Goal: Information Seeking & Learning: Check status

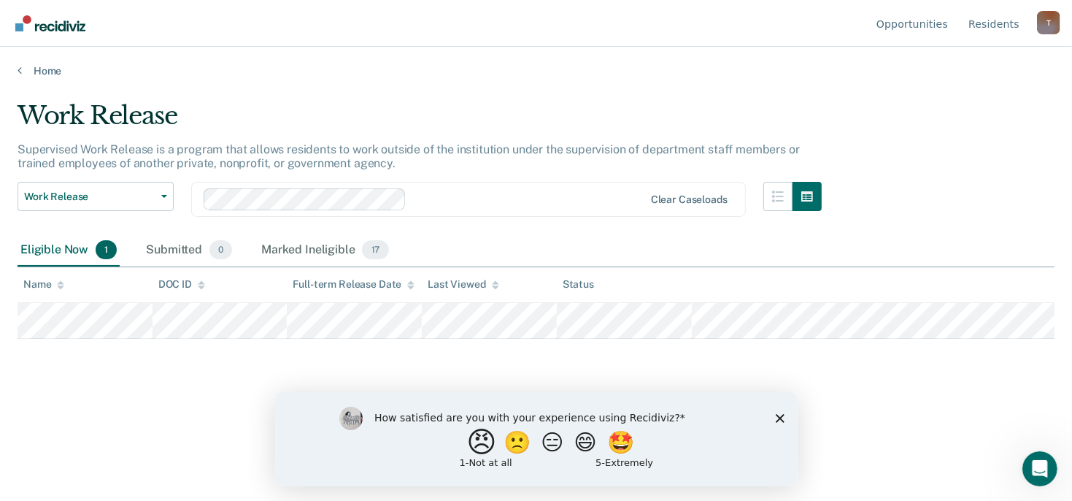
click at [471, 444] on button "😠" at bounding box center [483, 441] width 34 height 29
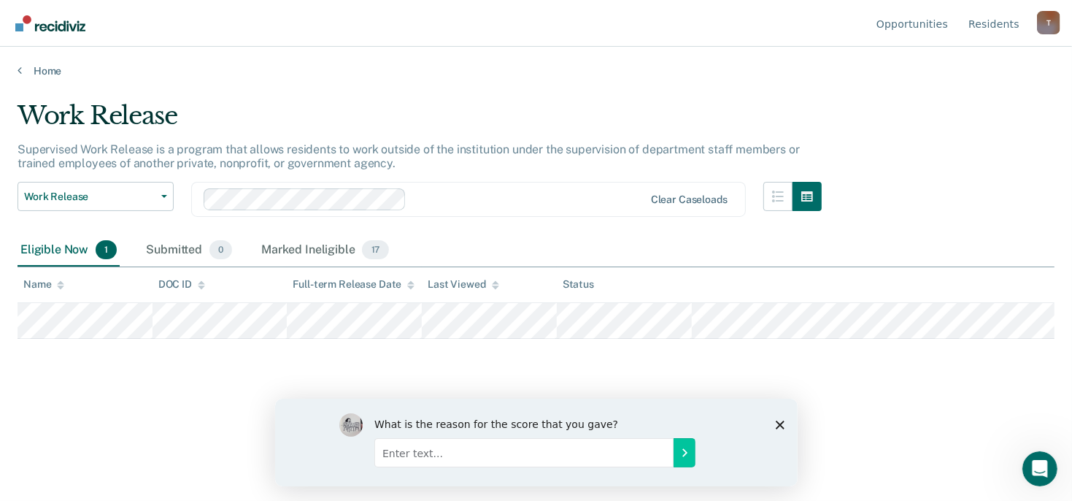
click at [125, 366] on div "Work Release Supervised Work Release is a program that allows residents to work…" at bounding box center [536, 246] width 1037 height 291
click at [165, 193] on button "Work Release" at bounding box center [96, 196] width 156 height 29
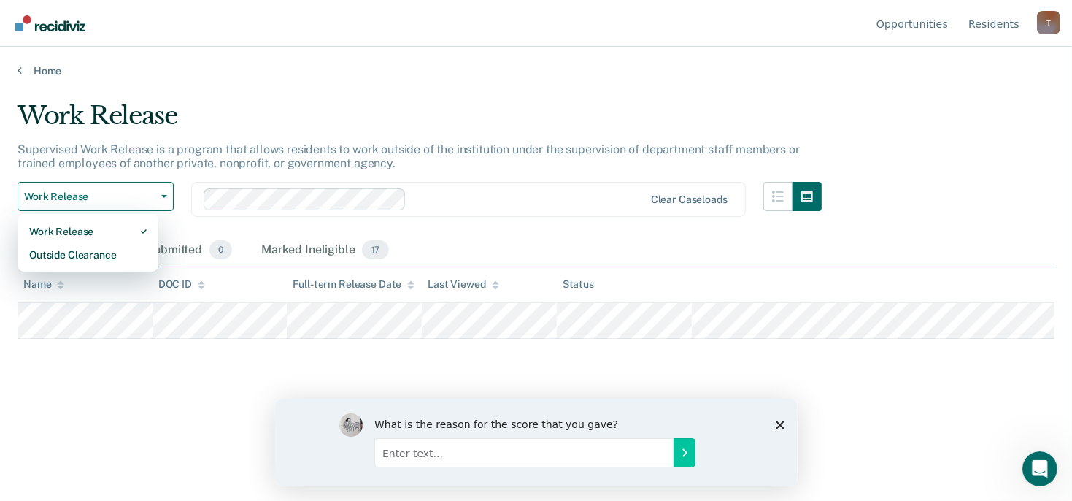
click at [255, 104] on div "Work Release" at bounding box center [420, 122] width 804 height 42
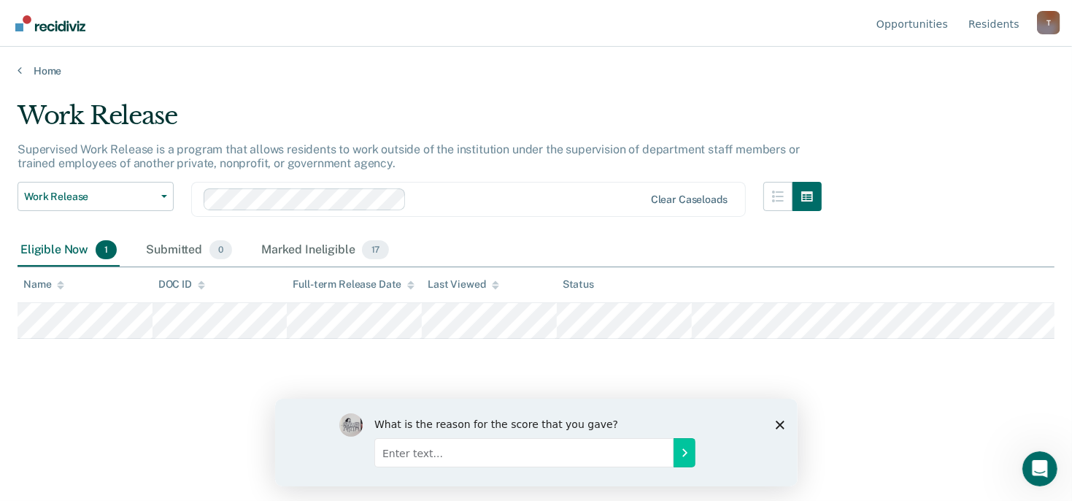
click at [416, 450] on input "Enter text..." at bounding box center [523, 451] width 299 height 29
type input "Not enough training to navigate and understand."
click at [683, 451] on icon "Submit your response" at bounding box center [684, 452] width 12 height 12
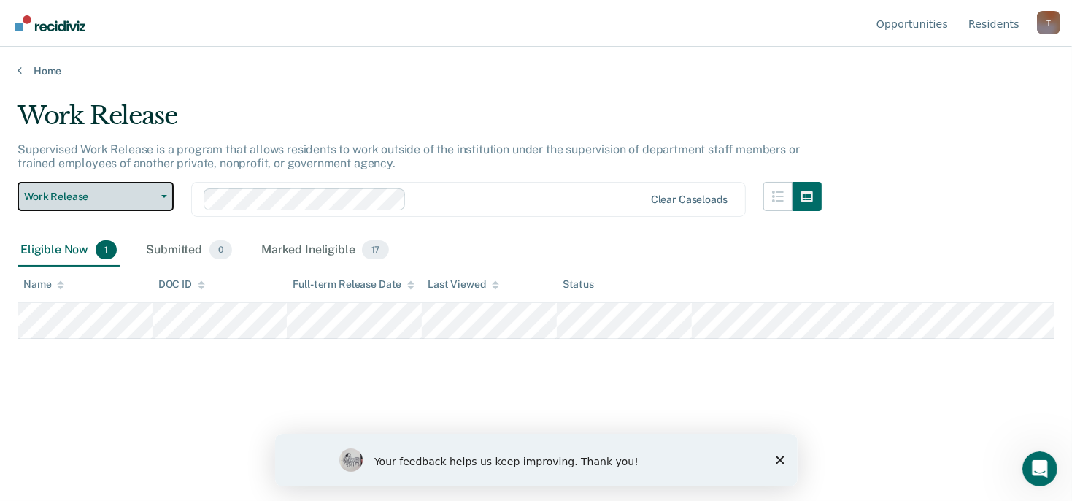
click at [161, 193] on button "Work Release" at bounding box center [96, 196] width 156 height 29
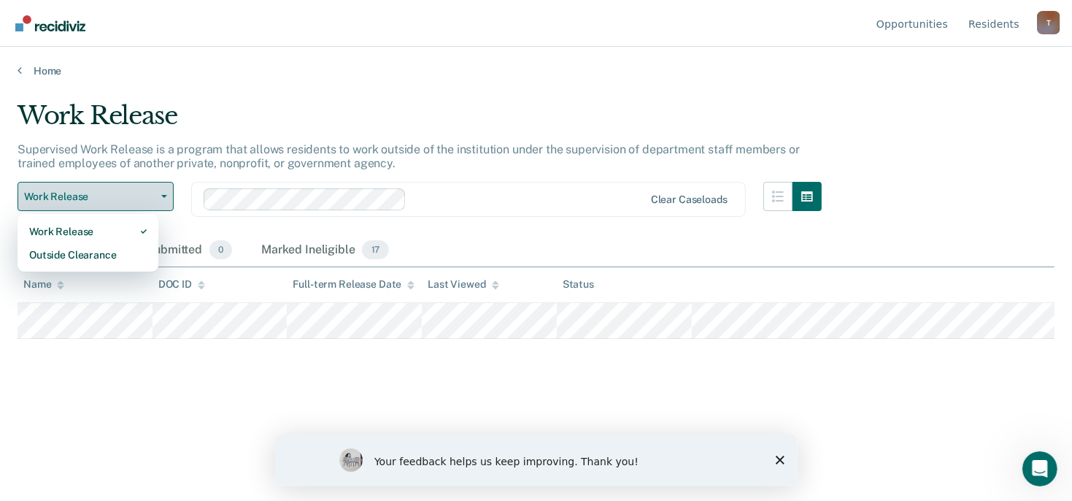
click at [161, 193] on button "Work Release" at bounding box center [96, 196] width 156 height 29
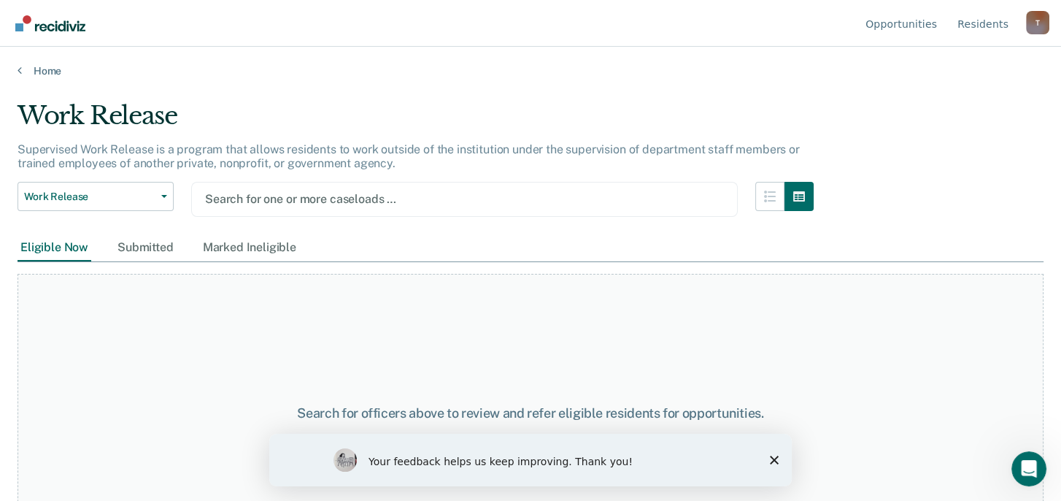
click at [591, 218] on div "Work Release Work Release Outside Clearance Search for one or more caseloads …" at bounding box center [416, 208] width 796 height 53
click at [62, 24] on img "Go to Recidiviz Home" at bounding box center [50, 23] width 70 height 16
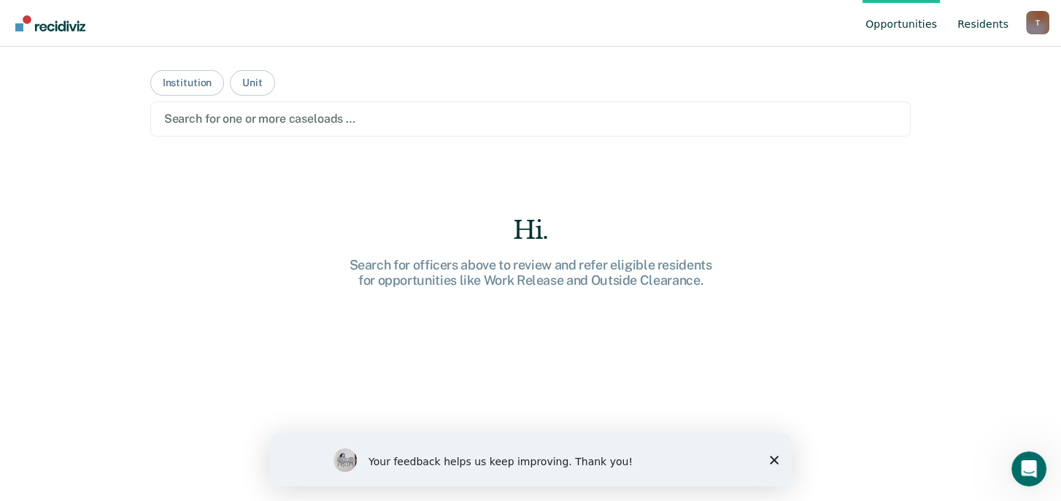
click at [982, 22] on link "Resident s" at bounding box center [983, 23] width 57 height 47
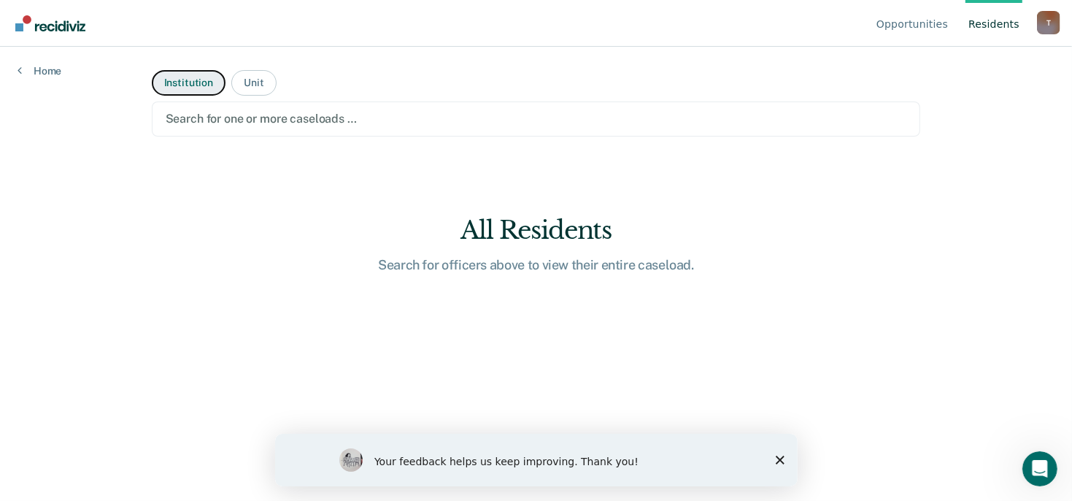
click at [177, 80] on button "Institution" at bounding box center [189, 83] width 74 height 26
click at [183, 84] on button "Institution" at bounding box center [189, 83] width 74 height 26
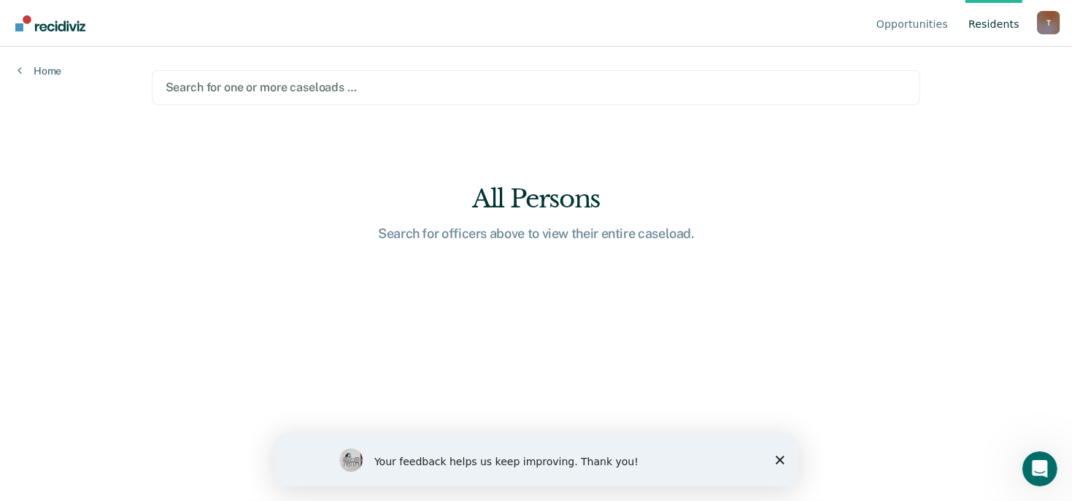
click at [247, 88] on div at bounding box center [537, 87] width 742 height 17
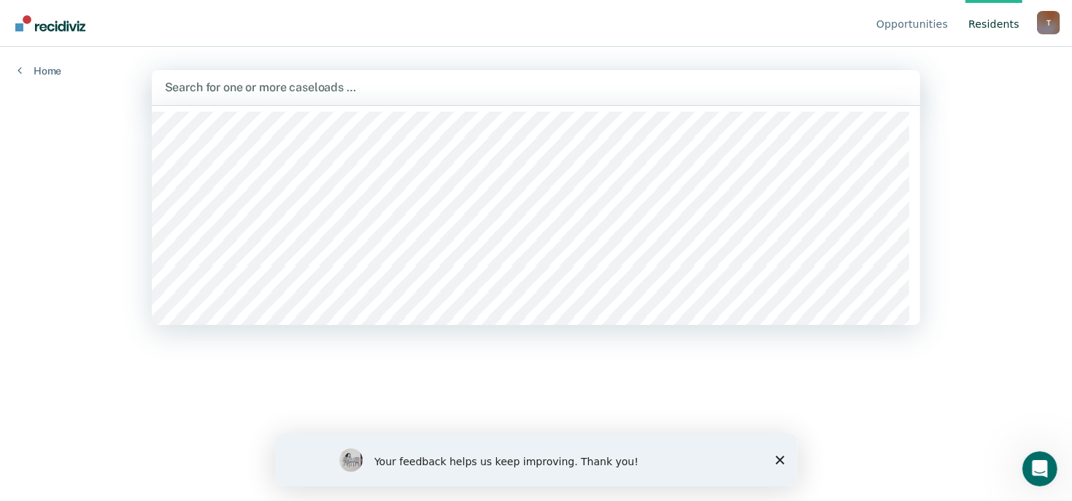
click at [207, 83] on div at bounding box center [536, 87] width 743 height 17
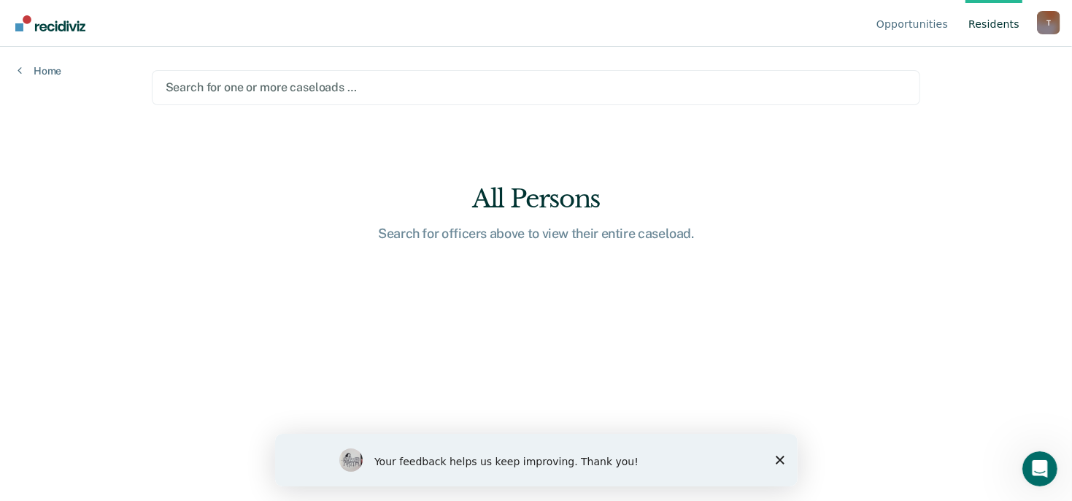
click at [204, 80] on div at bounding box center [537, 87] width 742 height 17
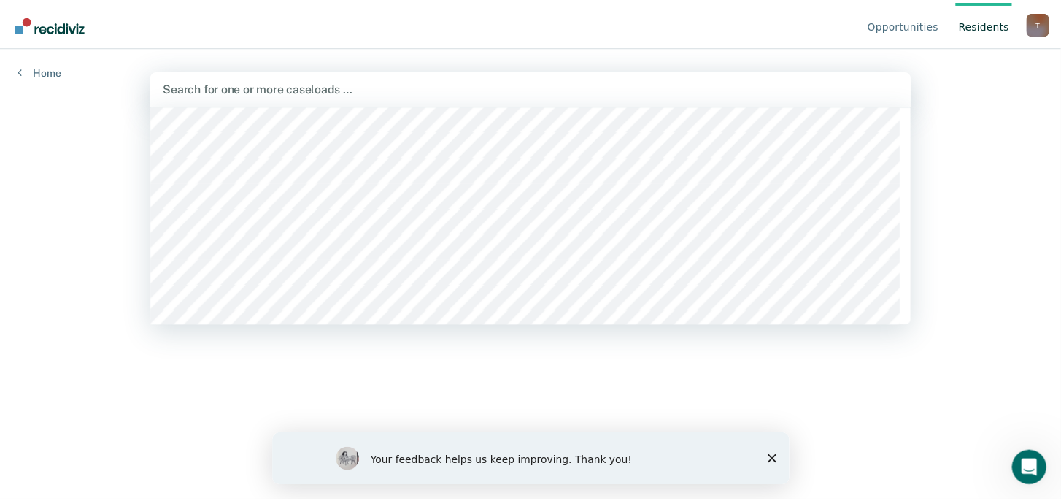
scroll to position [292, 0]
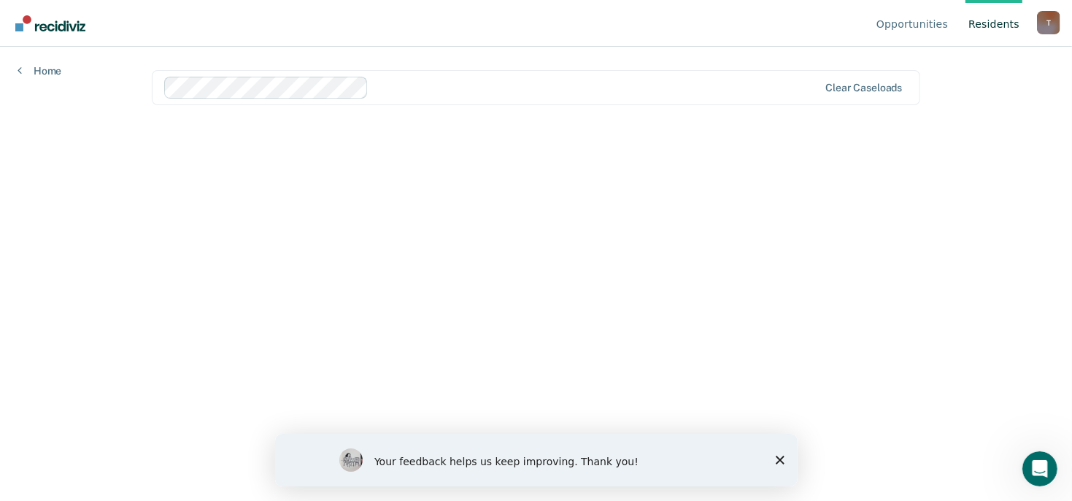
click at [146, 123] on main "option [GEOGRAPHIC_DATA] / BFL 003, selected. Clear caseloads" at bounding box center [536, 256] width 804 height 419
click at [45, 69] on link "Home" at bounding box center [40, 70] width 44 height 13
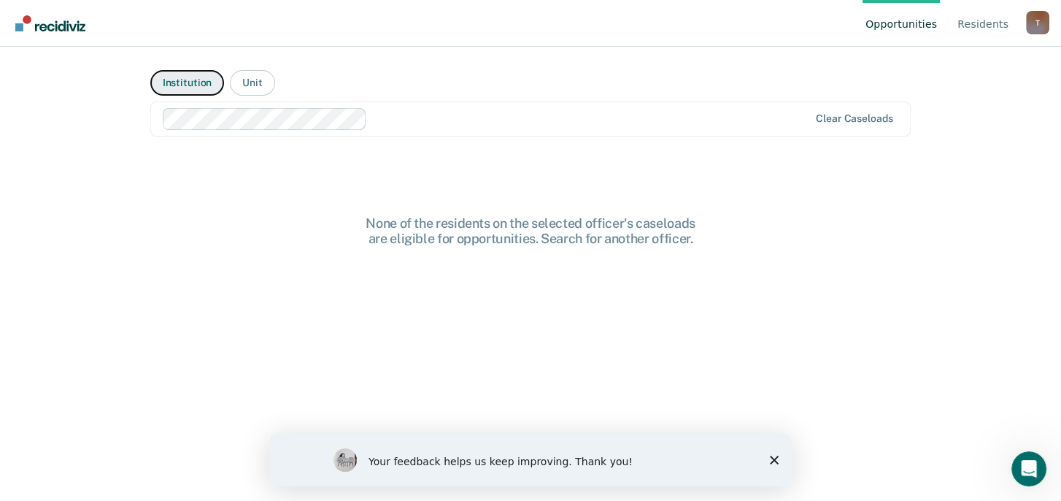
click at [182, 82] on button "Institution" at bounding box center [187, 83] width 74 height 26
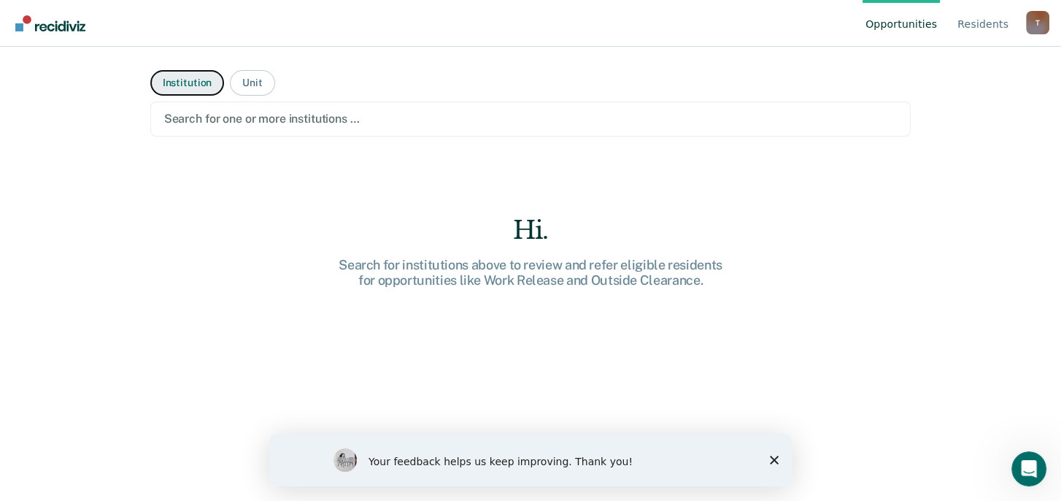
click at [182, 82] on button "Institution" at bounding box center [187, 83] width 74 height 26
click at [230, 118] on div at bounding box center [531, 118] width 734 height 17
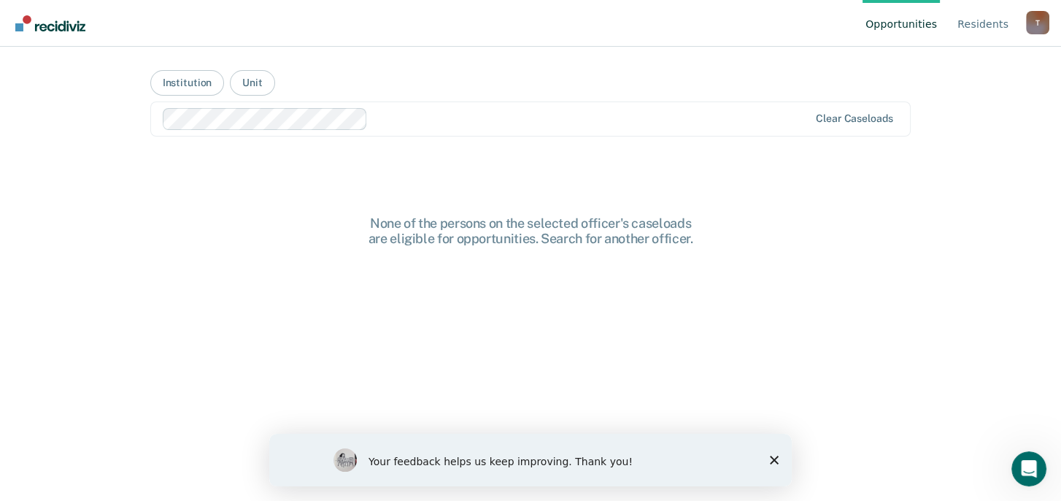
click at [446, 223] on div "None of the persons on the selected officer's caseloads are eligible for opport…" at bounding box center [530, 230] width 467 height 31
click at [232, 257] on div "None of the persons on the selected officer's caseloads are eligible for opport…" at bounding box center [530, 383] width 761 height 337
